Goal: Information Seeking & Learning: Find specific fact

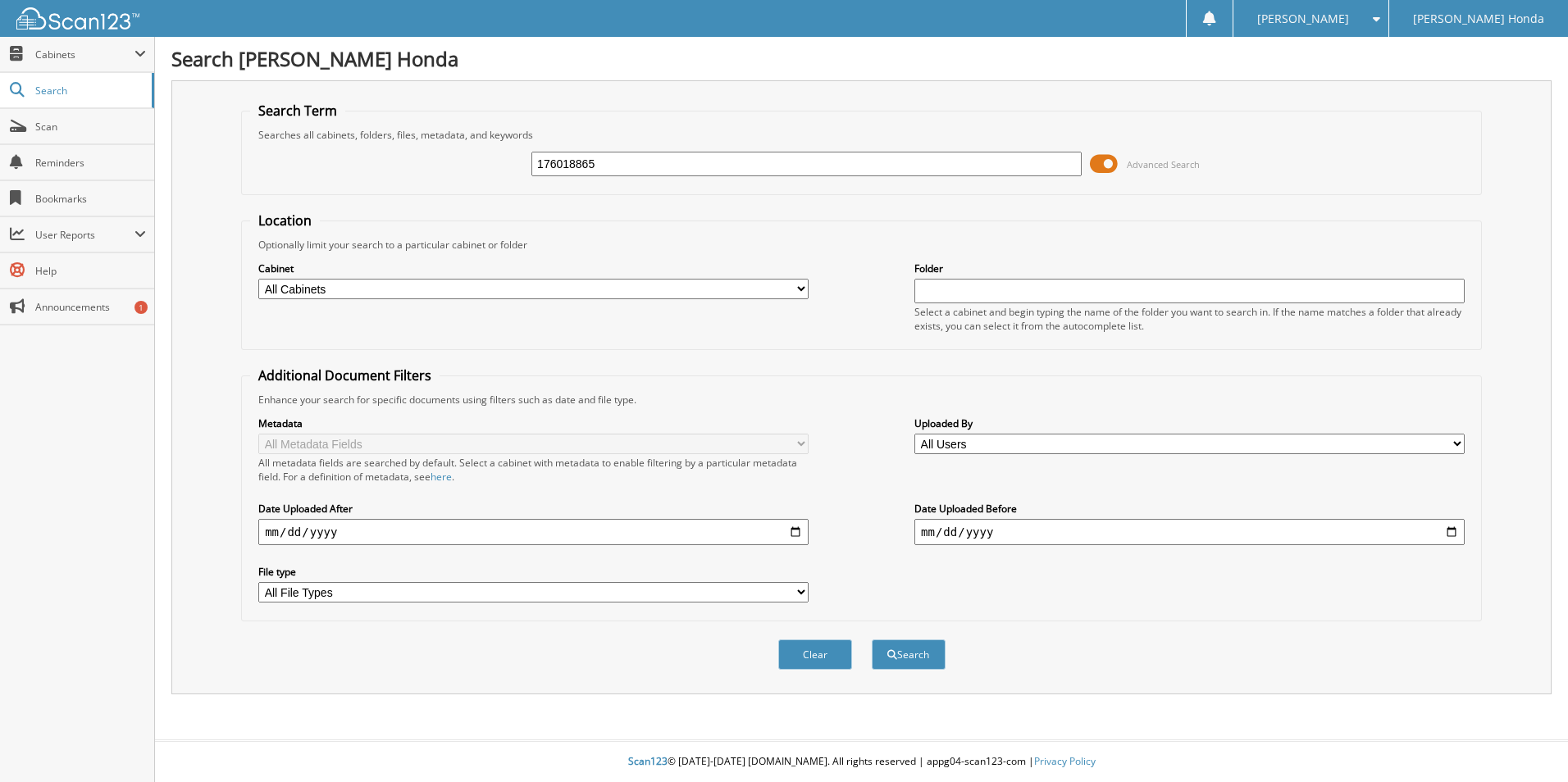
type input "176018865"
click at [872, 639] on button "Search" at bounding box center [909, 654] width 74 height 30
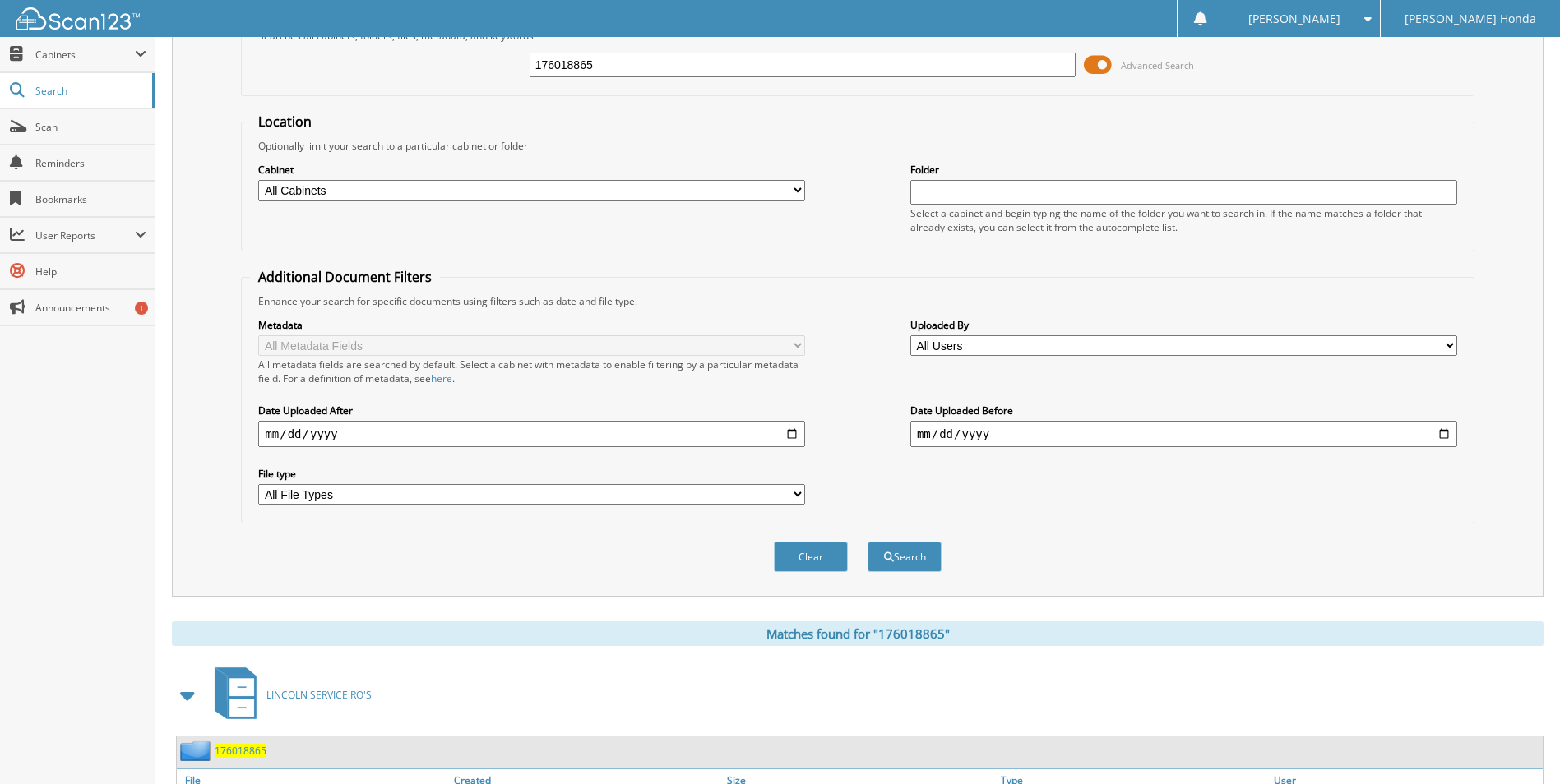
scroll to position [199, 0]
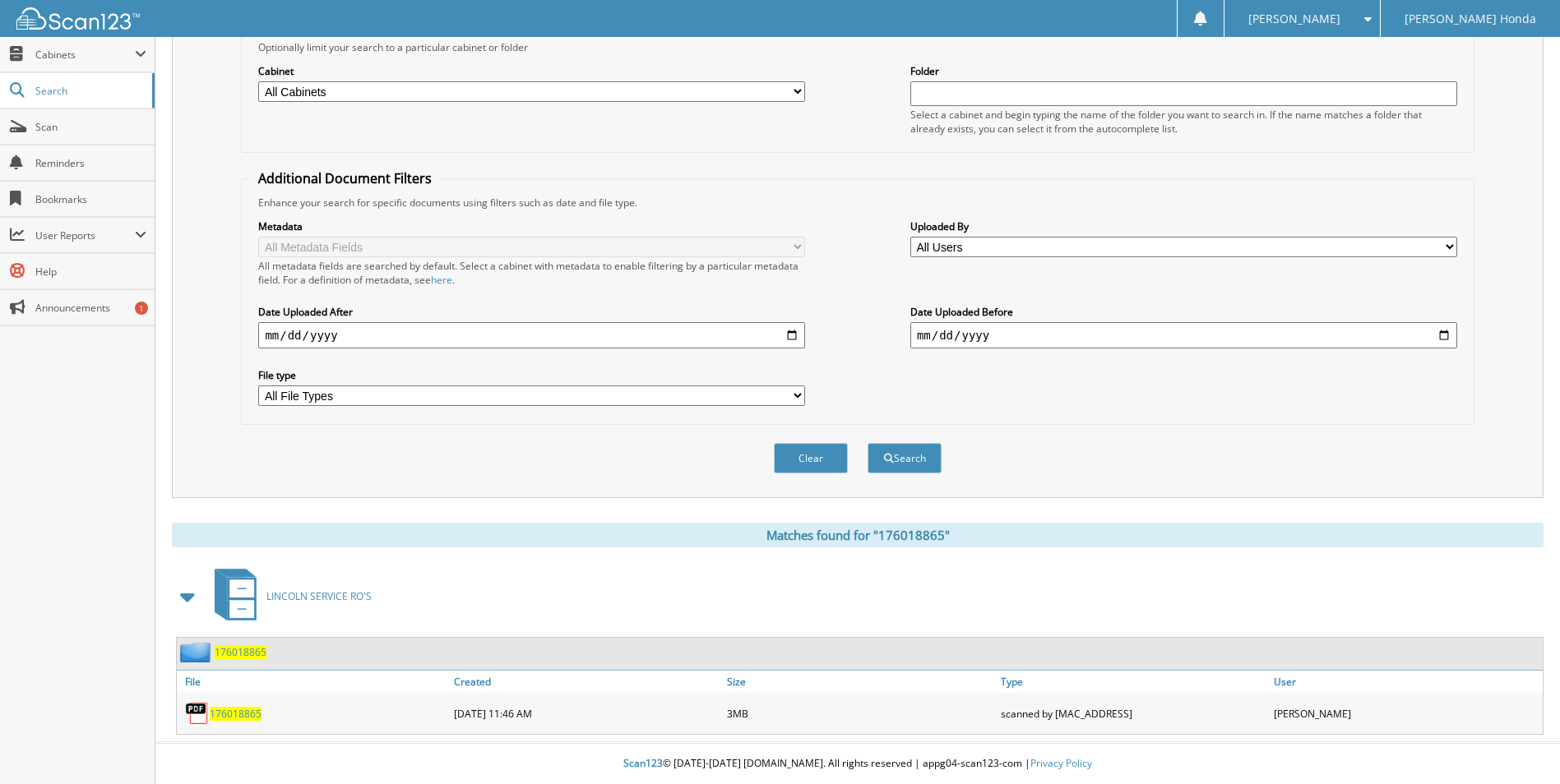
click at [242, 715] on span "176018865" at bounding box center [236, 714] width 52 height 14
